Goal: Complete application form: Complete application form

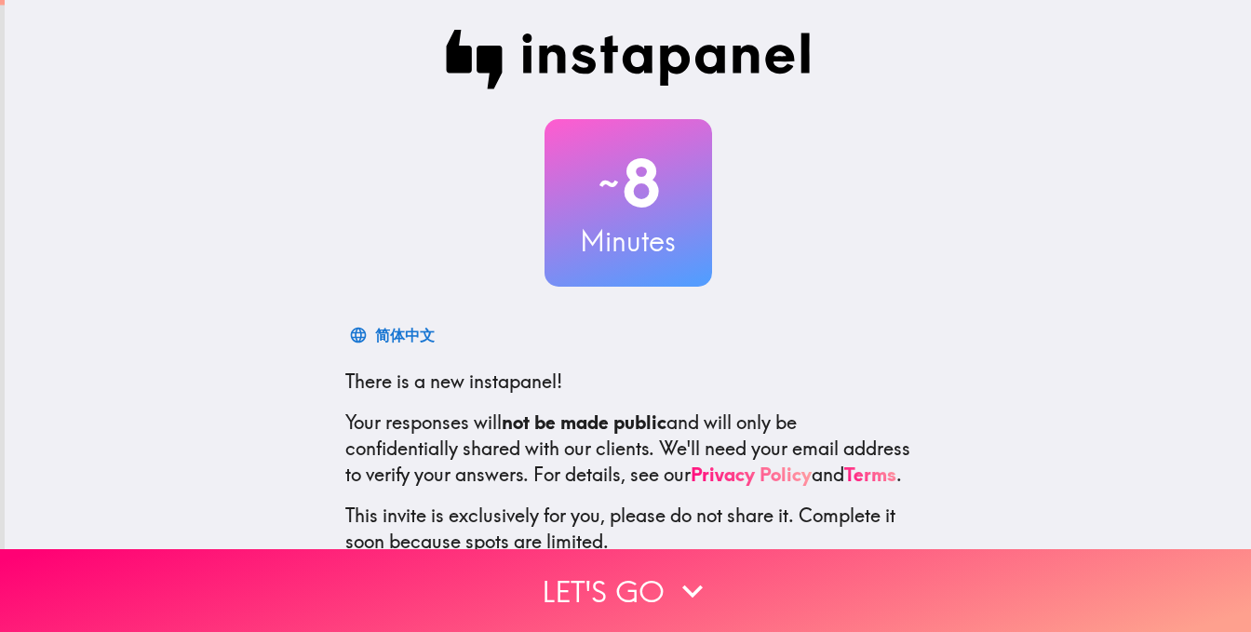
scroll to position [160, 0]
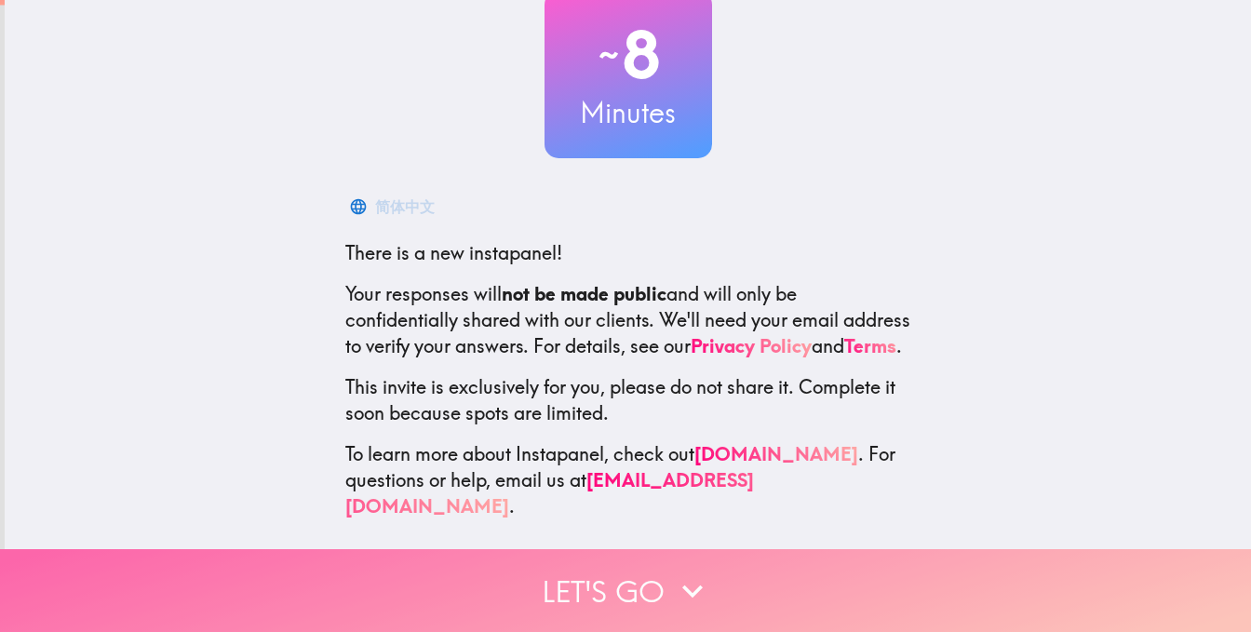
click at [553, 570] on button "Let's go" at bounding box center [625, 590] width 1251 height 83
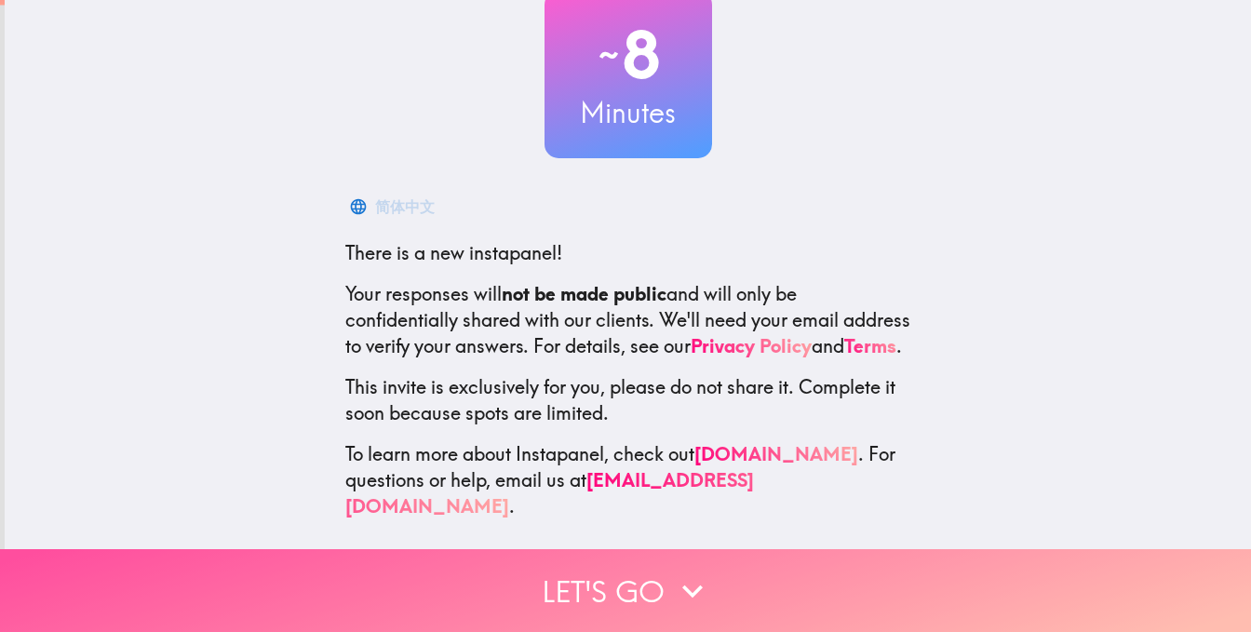
scroll to position [0, 0]
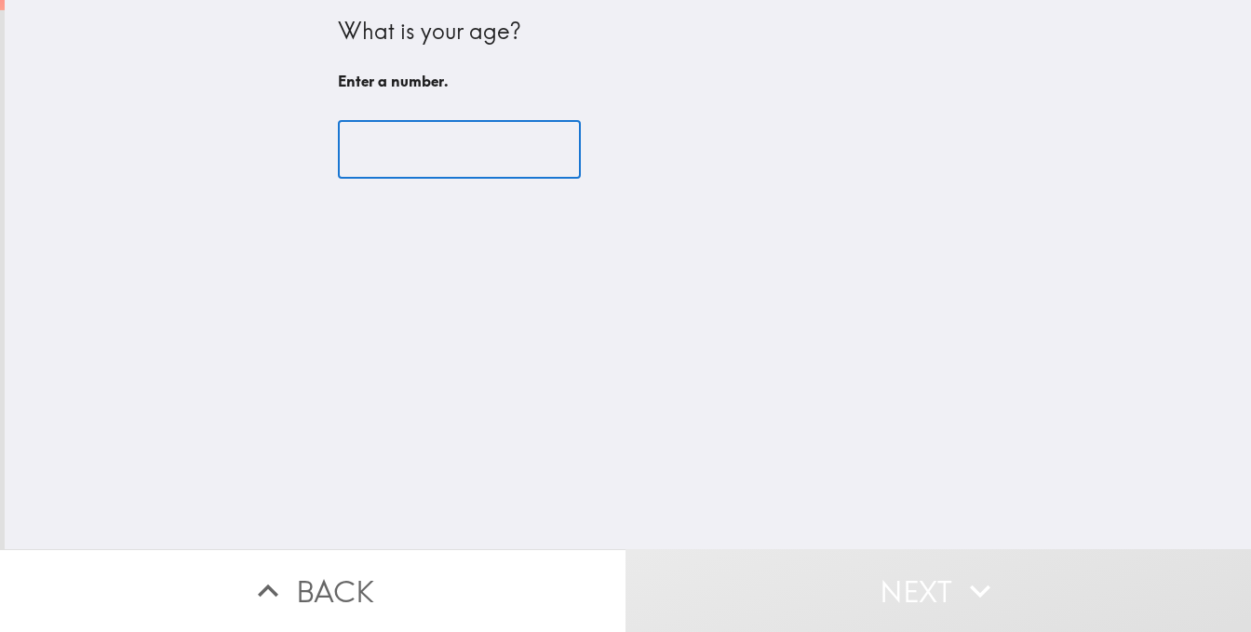
click at [473, 168] on input "number" at bounding box center [459, 150] width 243 height 58
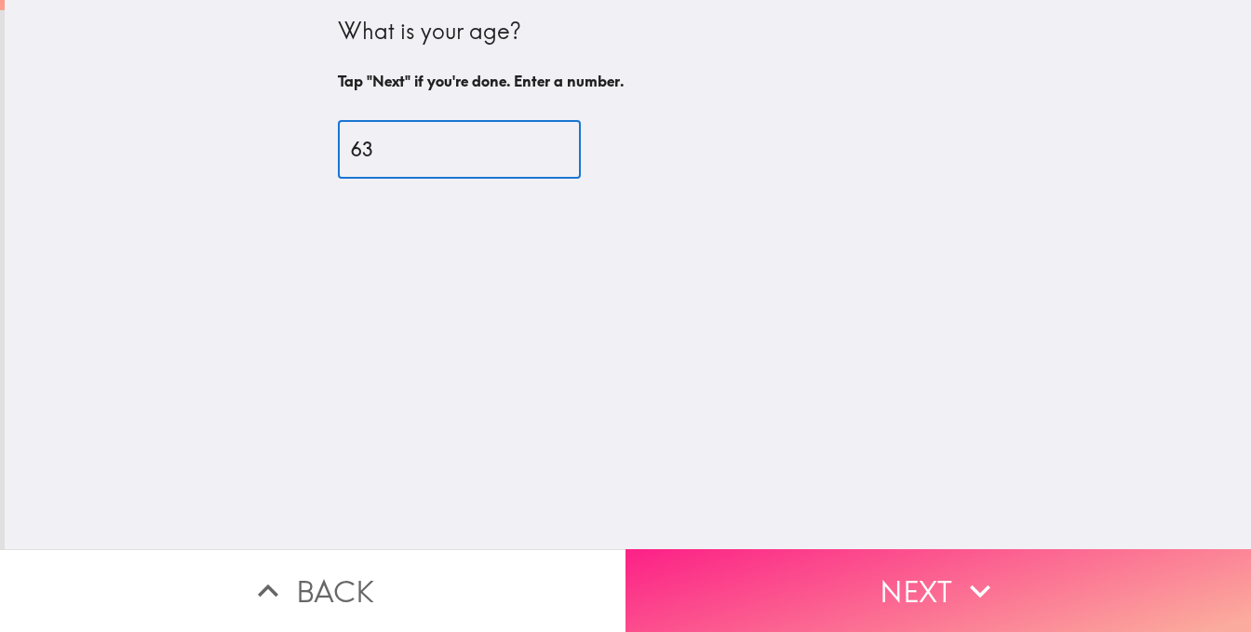
type input "63"
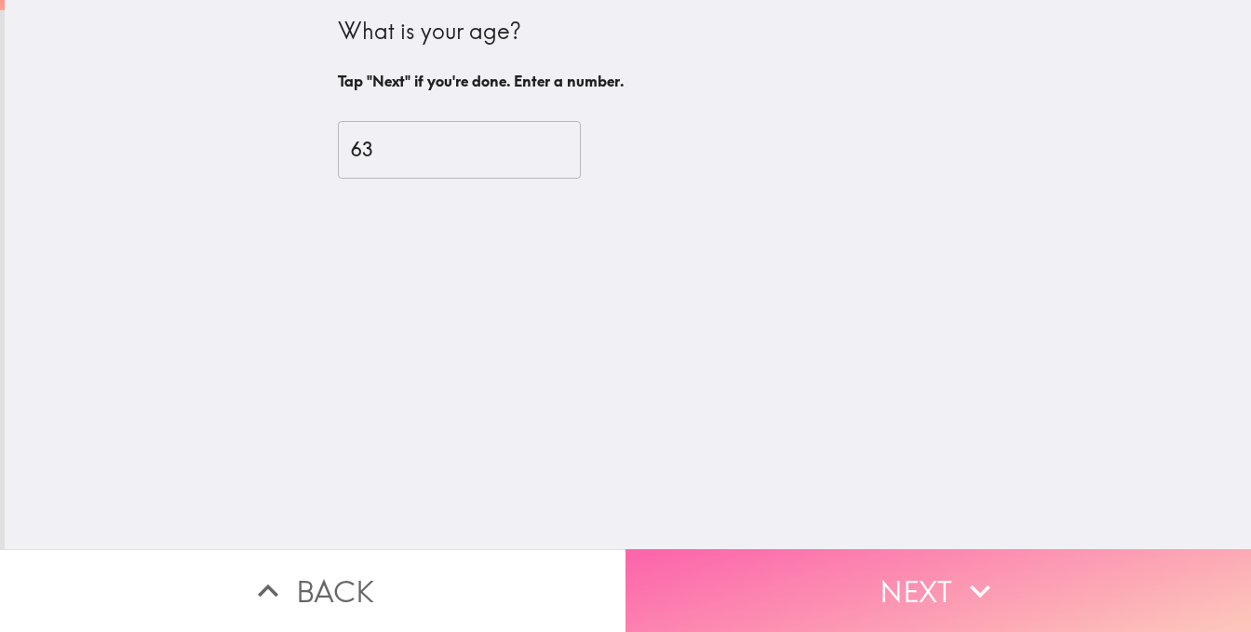
click at [990, 574] on icon "button" at bounding box center [980, 591] width 41 height 41
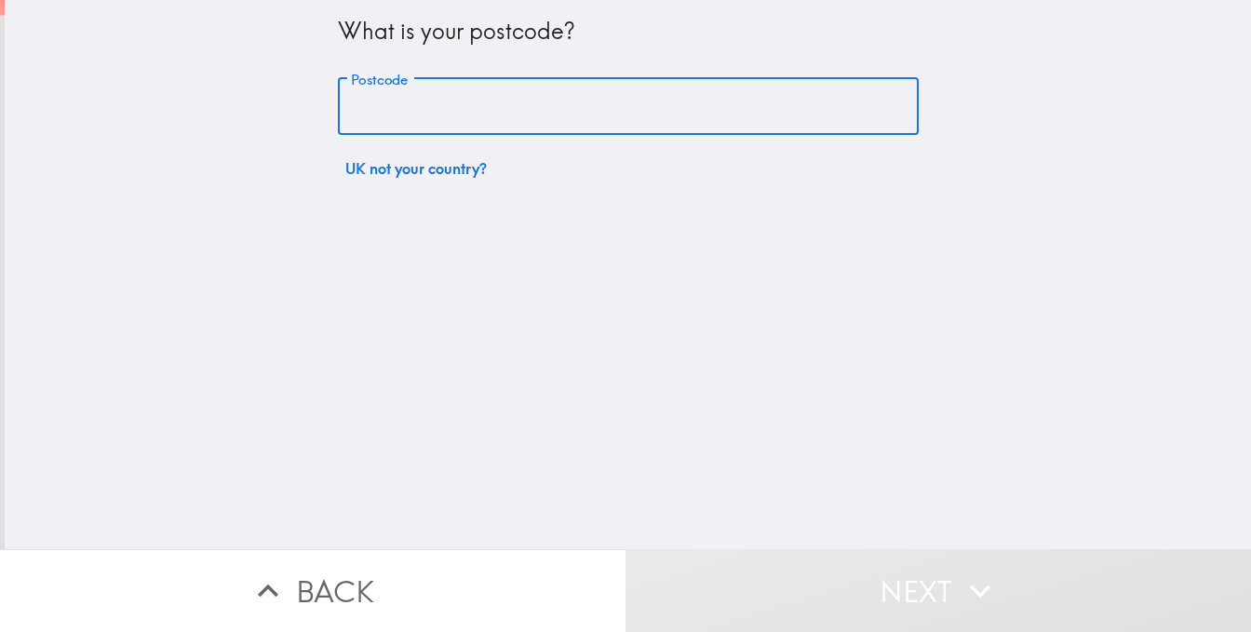
click at [395, 119] on input "Postcode" at bounding box center [628, 107] width 581 height 58
type input "WN7 2YD"
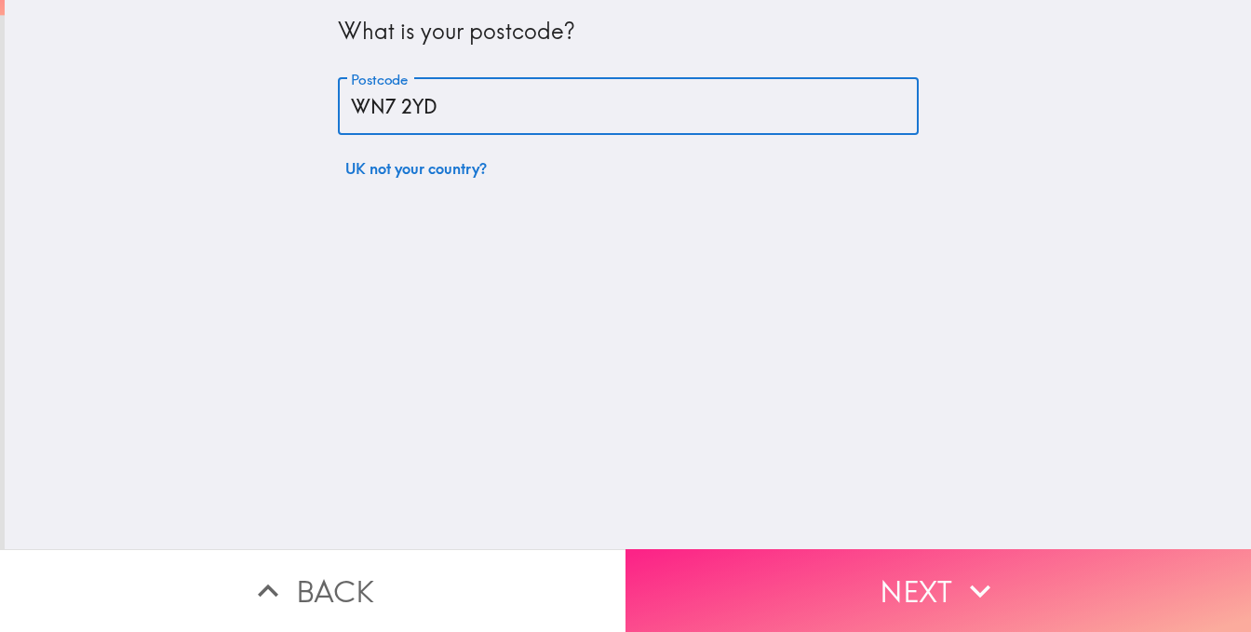
click at [947, 573] on button "Next" at bounding box center [939, 590] width 626 height 83
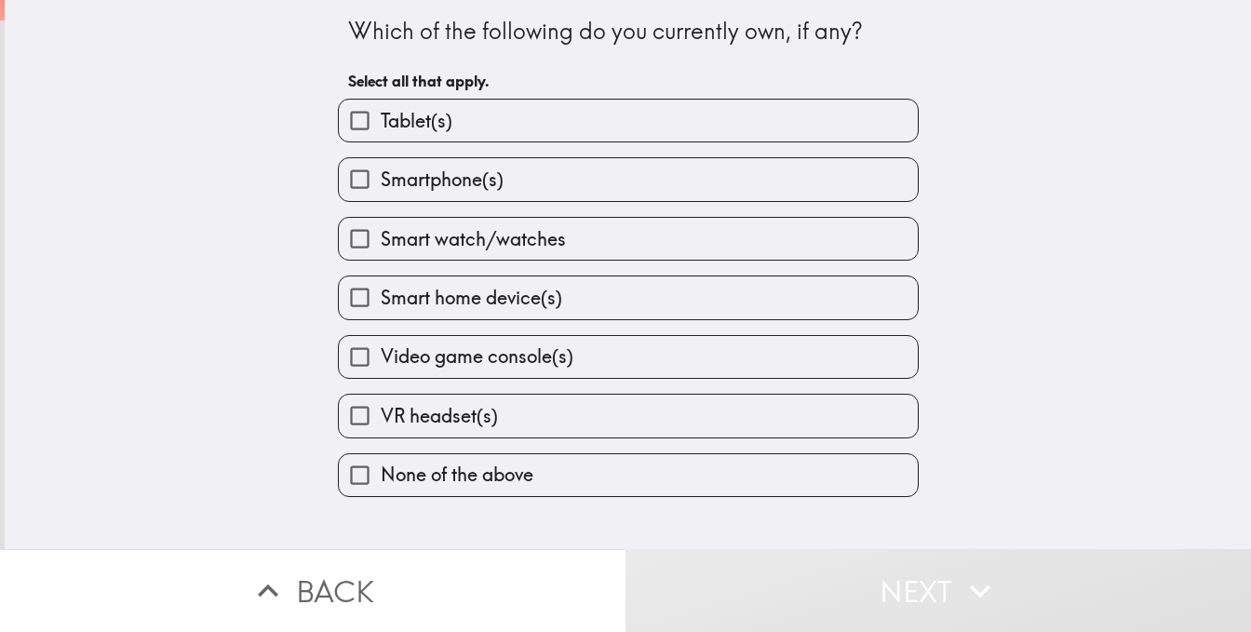
click at [406, 193] on span "Smartphone(s)" at bounding box center [442, 180] width 123 height 26
click at [381, 200] on input "Smartphone(s)" at bounding box center [360, 179] width 42 height 42
checkbox input "true"
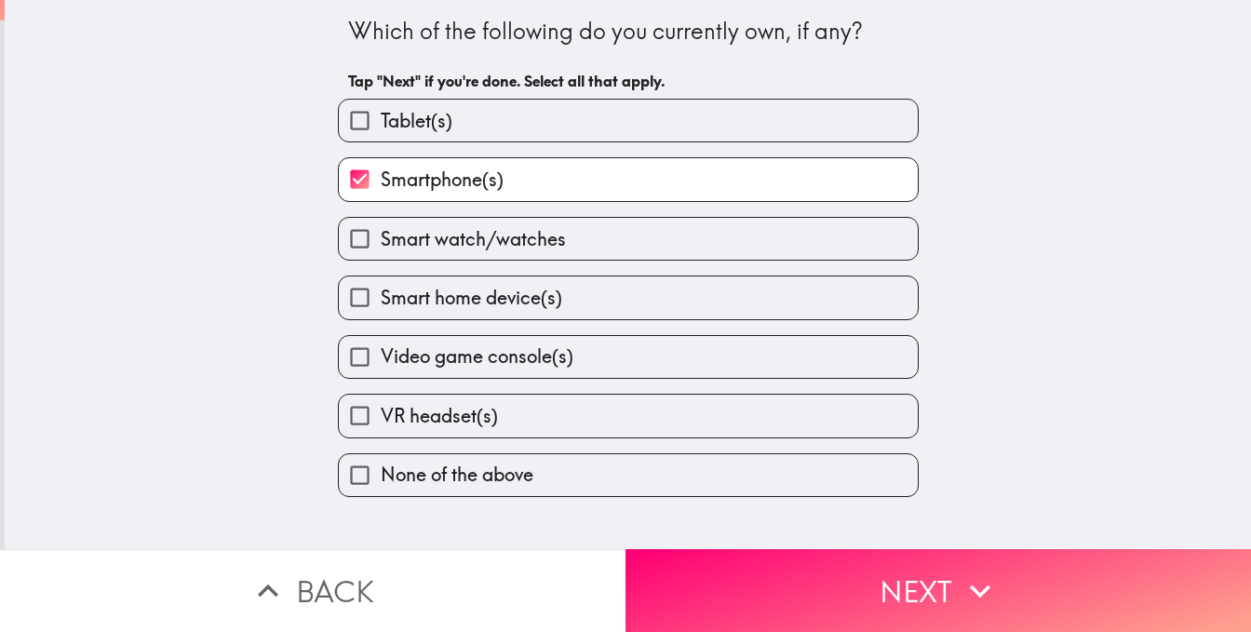
scroll to position [59, 0]
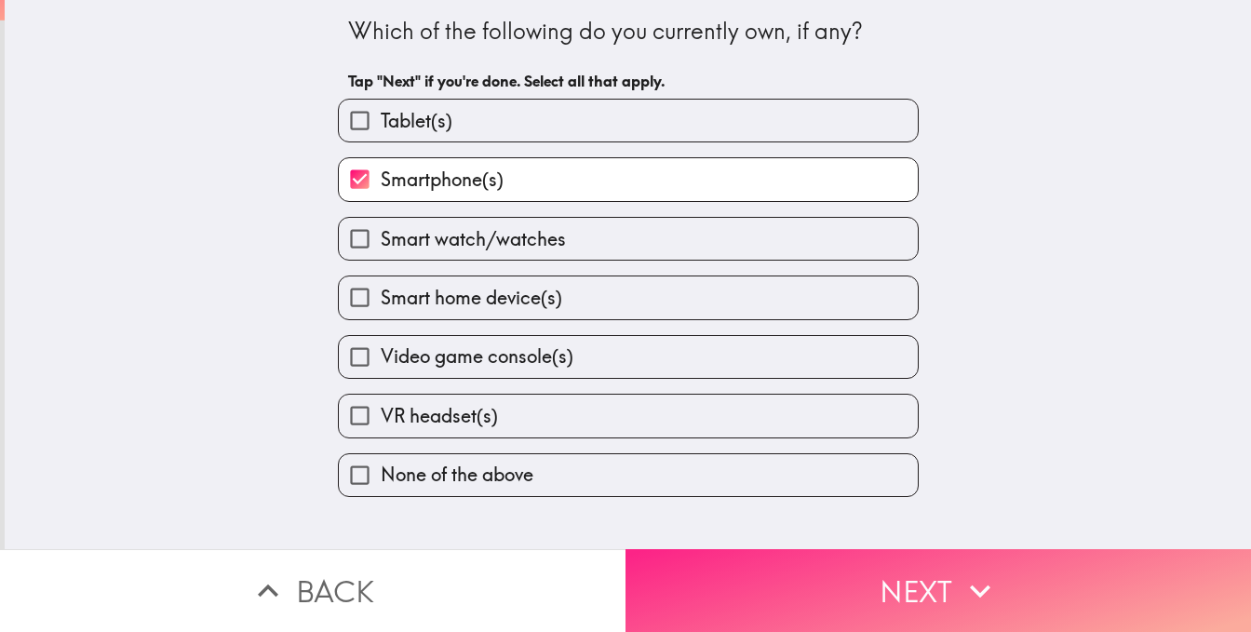
click at [964, 584] on icon "button" at bounding box center [980, 591] width 41 height 41
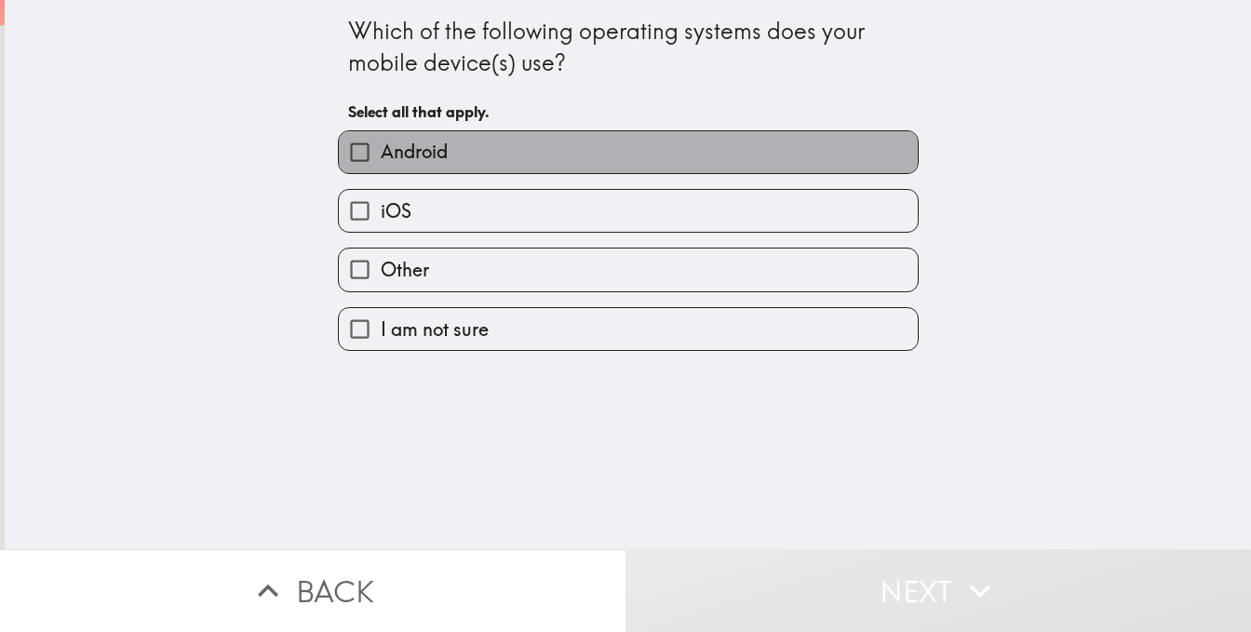
click at [425, 150] on label "Android" at bounding box center [628, 152] width 579 height 42
click at [381, 150] on input "Android" at bounding box center [360, 152] width 42 height 42
checkbox input "true"
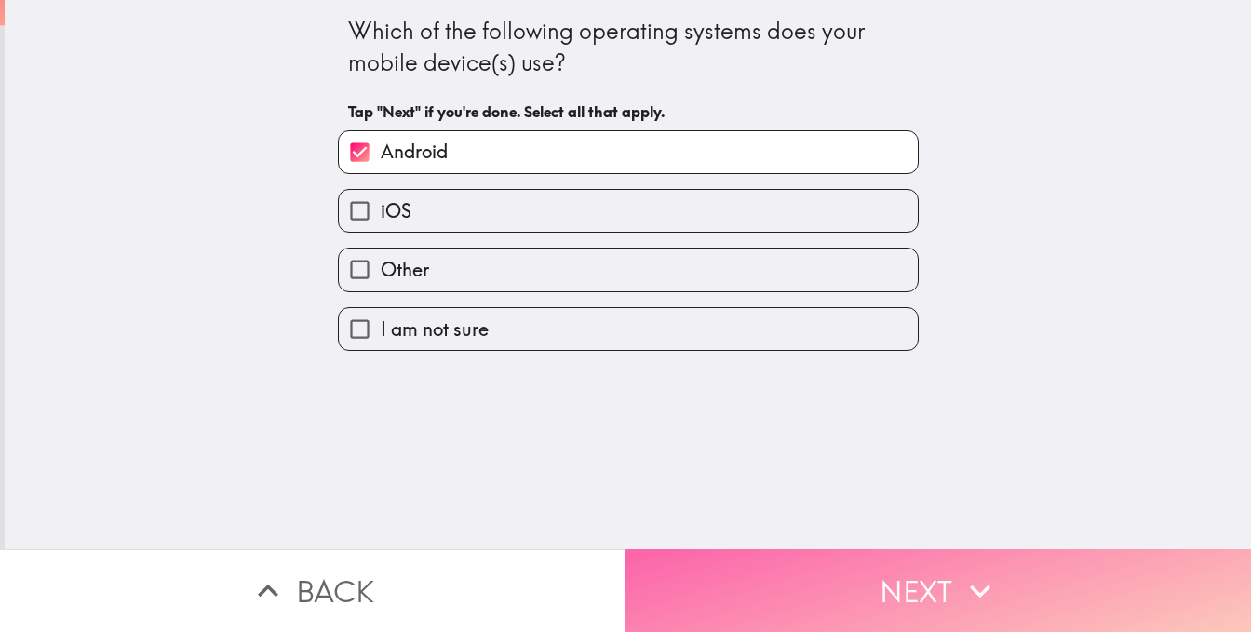
click at [898, 564] on button "Next" at bounding box center [939, 590] width 626 height 83
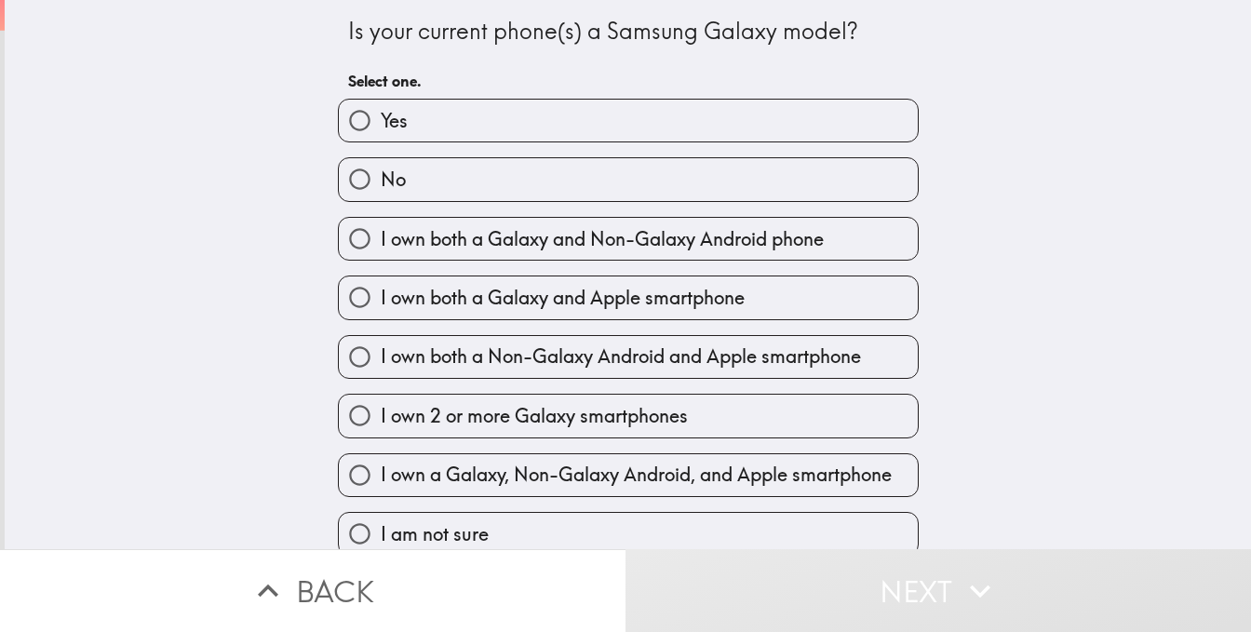
click at [430, 200] on label "No" at bounding box center [628, 179] width 579 height 42
click at [381, 200] on input "No" at bounding box center [360, 179] width 42 height 42
radio input "true"
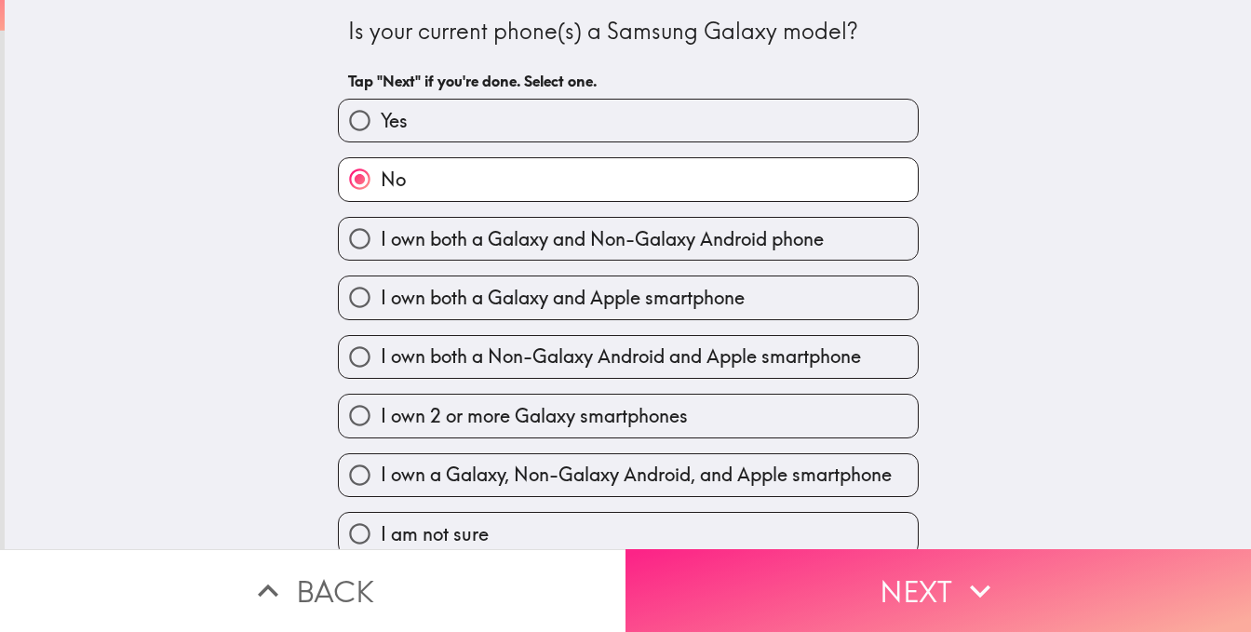
click at [991, 571] on icon "button" at bounding box center [980, 591] width 41 height 41
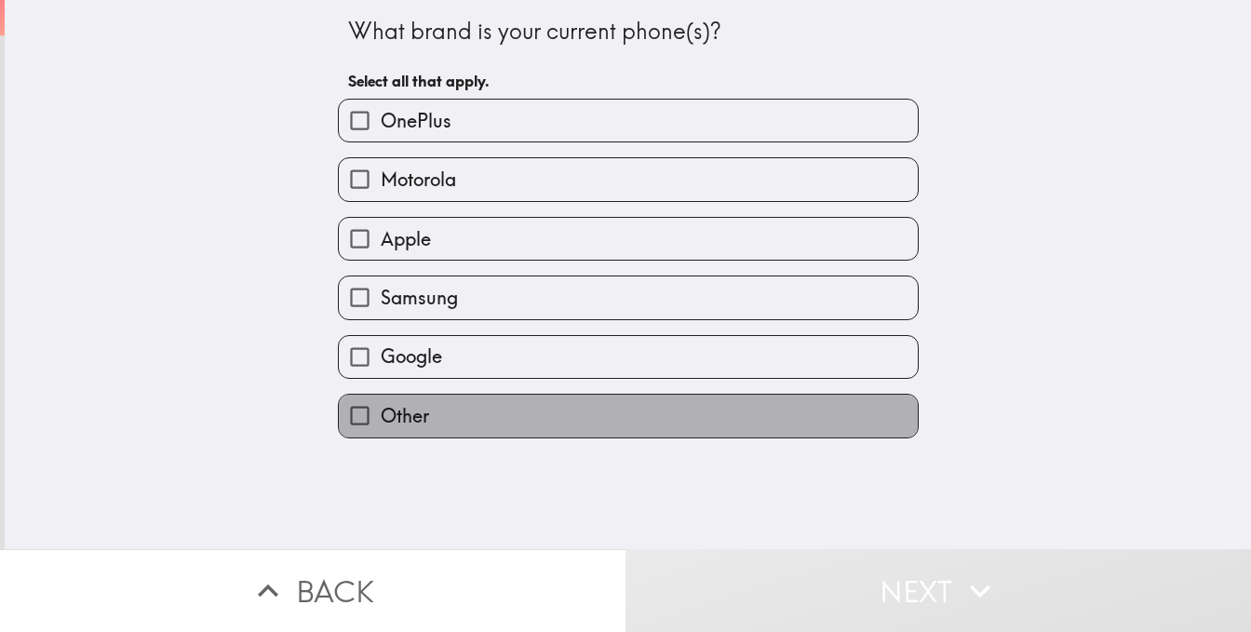
click at [484, 437] on label "Other" at bounding box center [628, 416] width 579 height 42
click at [381, 437] on input "Other" at bounding box center [360, 416] width 42 height 42
checkbox input "true"
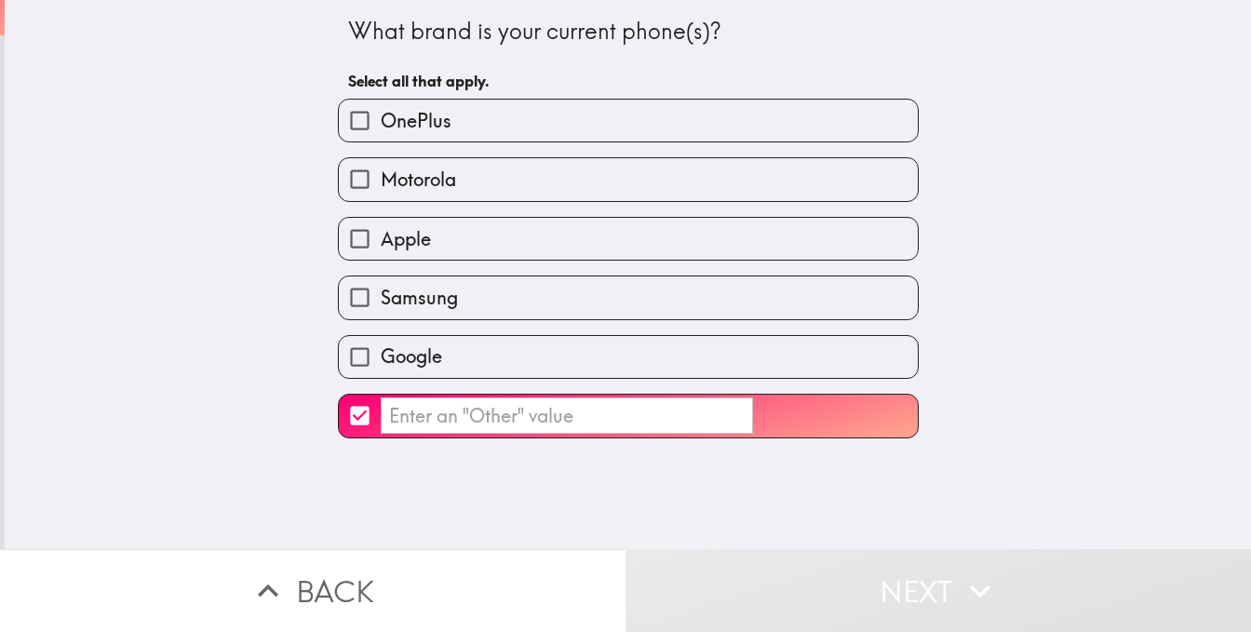
click at [478, 434] on input "​" at bounding box center [567, 416] width 372 height 36
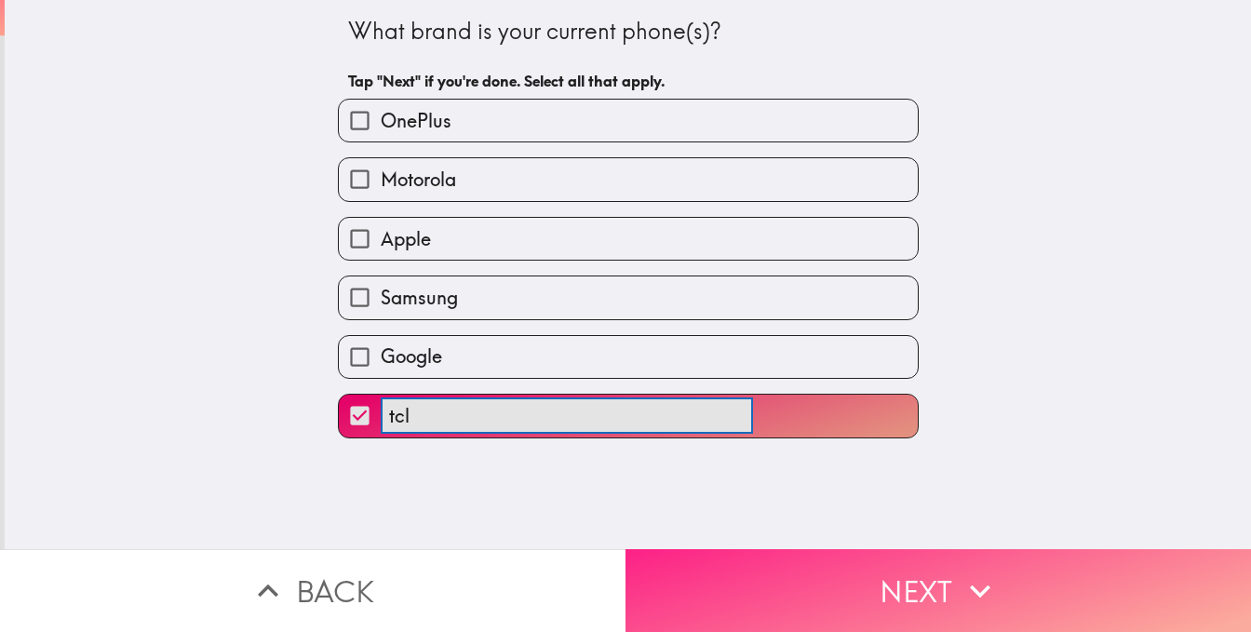
type input "tcl"
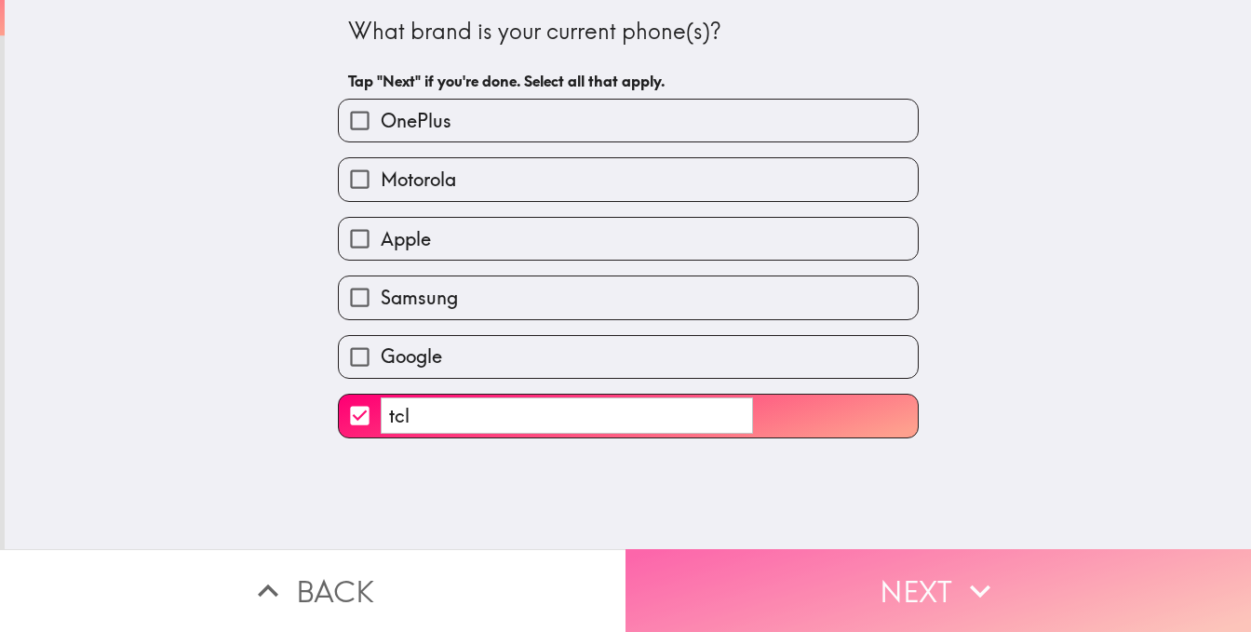
click at [1003, 561] on button "Next" at bounding box center [939, 590] width 626 height 83
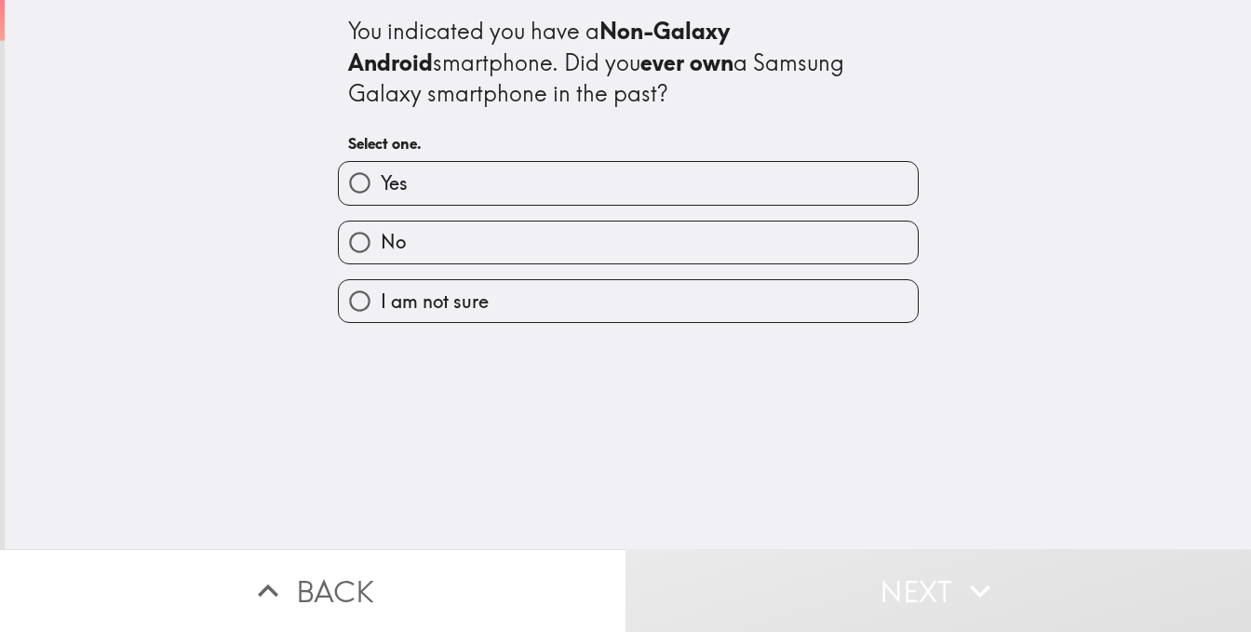
click at [388, 255] on span "No" at bounding box center [393, 242] width 25 height 26
click at [381, 263] on input "No" at bounding box center [360, 243] width 42 height 42
radio input "true"
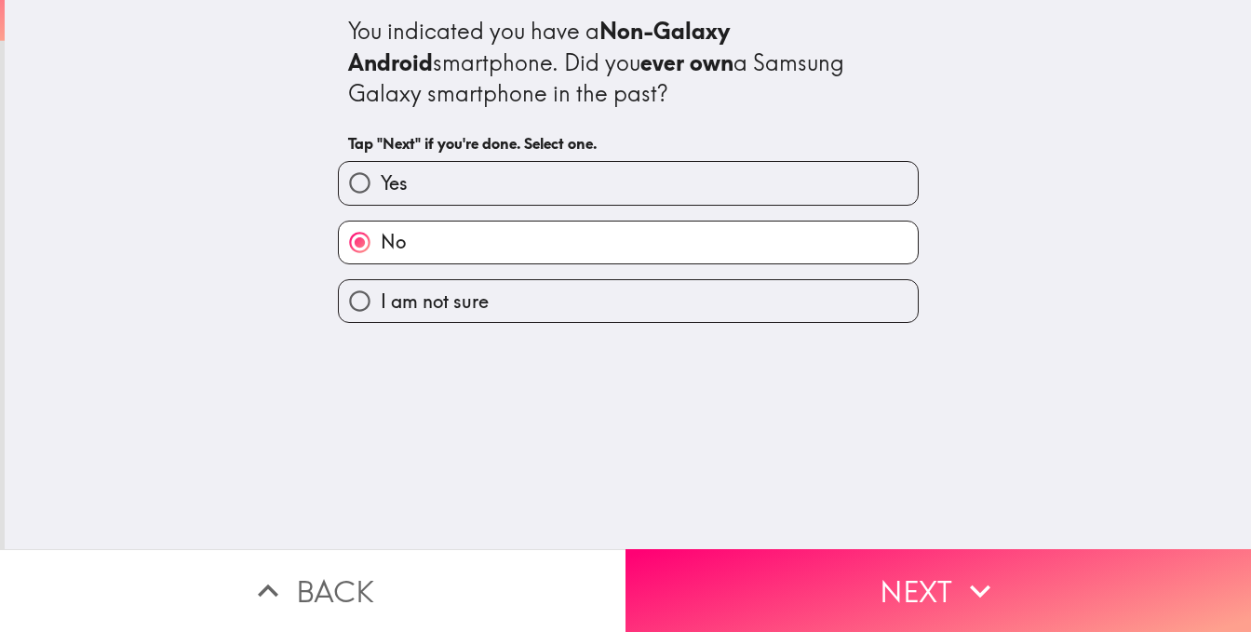
click at [898, 549] on button "Next" at bounding box center [939, 590] width 626 height 83
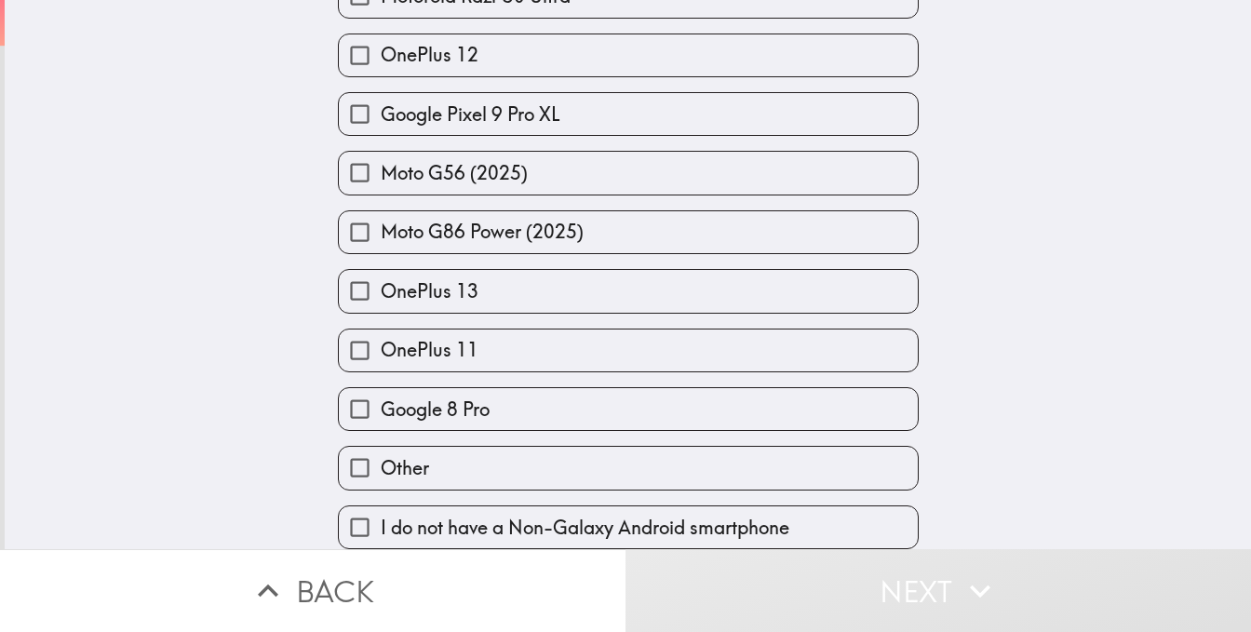
scroll to position [2590, 0]
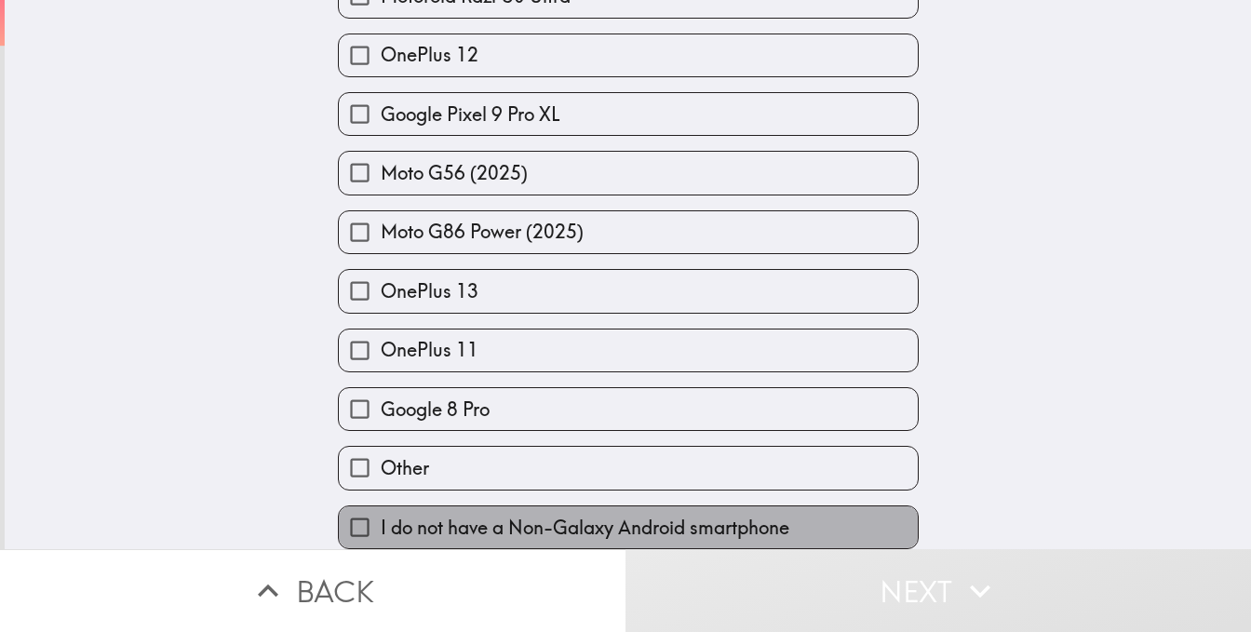
click at [432, 507] on label "I do not have a Non-Galaxy Android smartphone" at bounding box center [628, 528] width 579 height 42
click at [381, 507] on input "I do not have a Non-Galaxy Android smartphone" at bounding box center [360, 528] width 42 height 42
checkbox input "true"
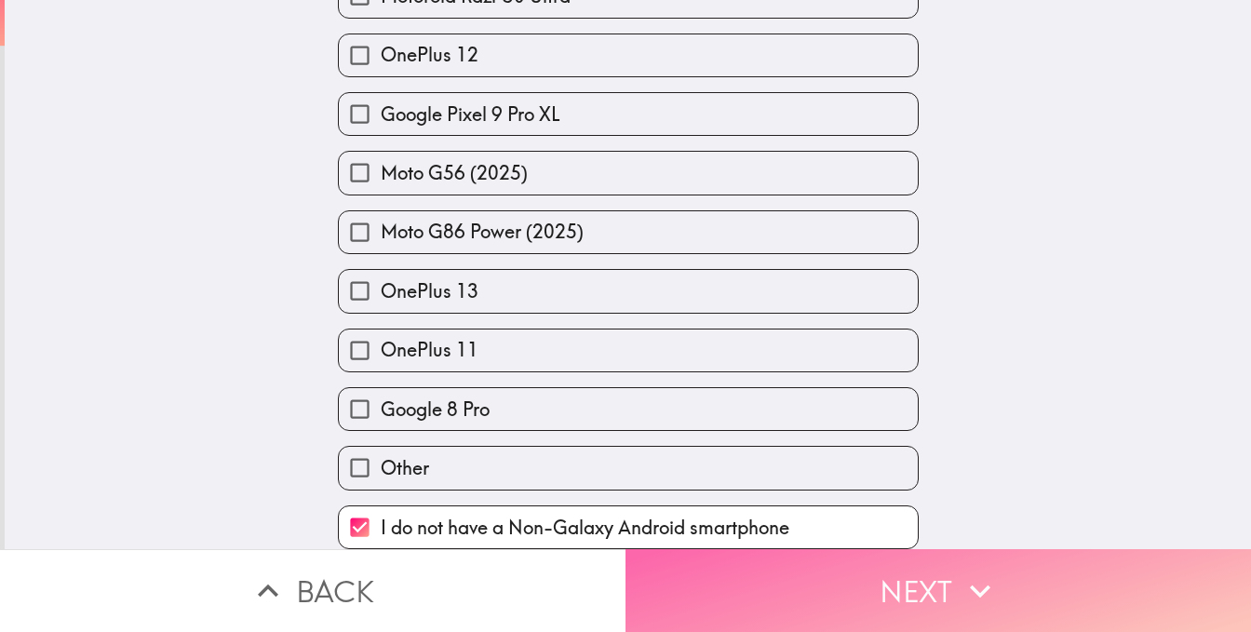
click at [916, 565] on button "Next" at bounding box center [939, 590] width 626 height 83
